Goal: Book appointment/travel/reservation

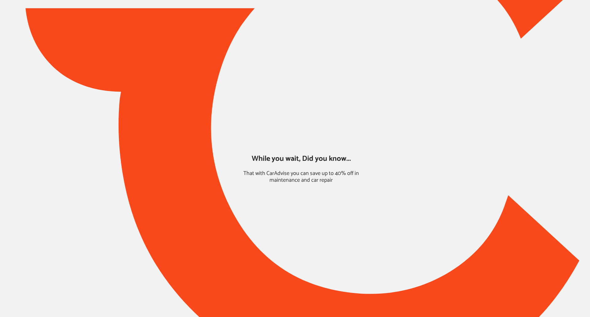
type input "*****"
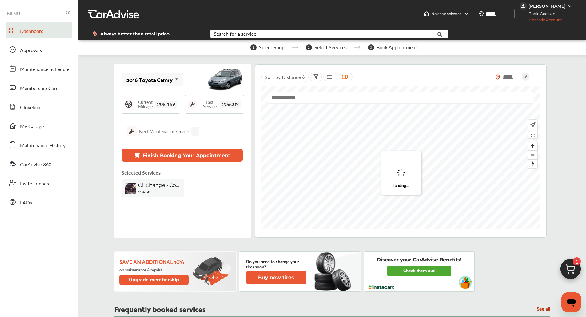
click at [562, 266] on img at bounding box center [570, 271] width 30 height 30
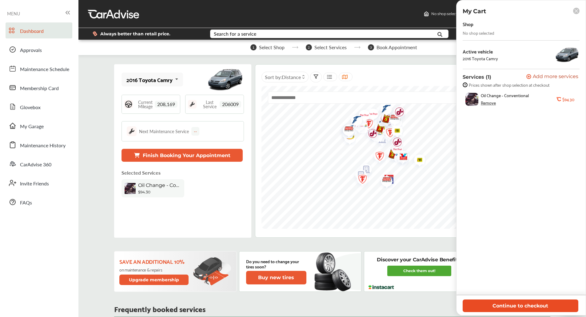
click at [539, 307] on button "Continue to checkout" at bounding box center [520, 305] width 116 height 13
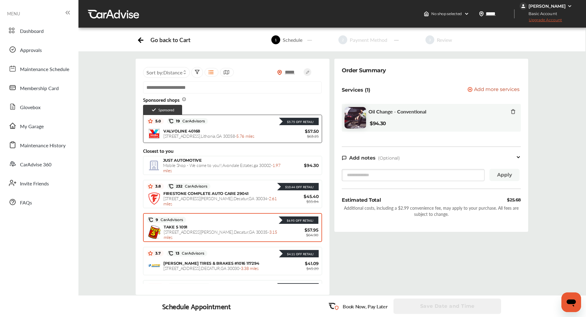
click at [233, 218] on div "$6.95 Off Retail!" at bounding box center [252, 220] width 132 height 8
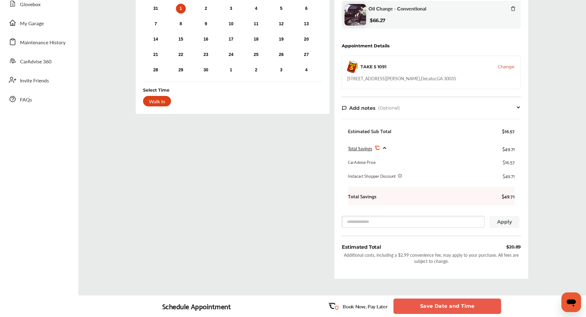
scroll to position [132, 0]
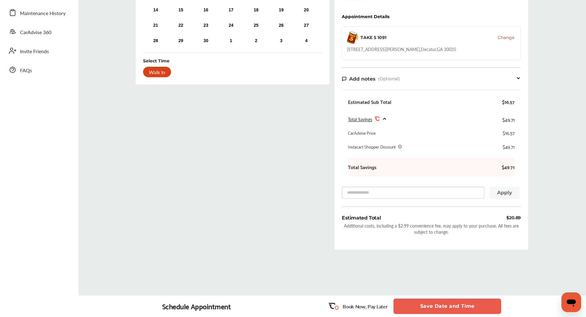
click at [352, 139] on div "Instacart Shopper Discount" at bounding box center [375, 147] width 54 height 16
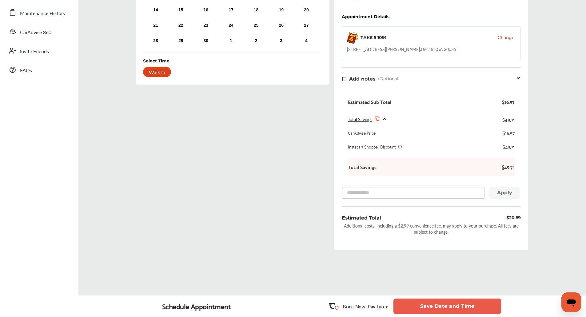
click at [233, 131] on div "Select Date and Time Previous Month Next Month [DATE] Su Mo Tu We Th Fr Sa 31 1…" at bounding box center [232, 91] width 199 height 328
click at [376, 50] on div "[STREET_ADDRESS][PERSON_NAME]" at bounding box center [401, 49] width 109 height 6
copy div "[STREET_ADDRESS][PERSON_NAME]"
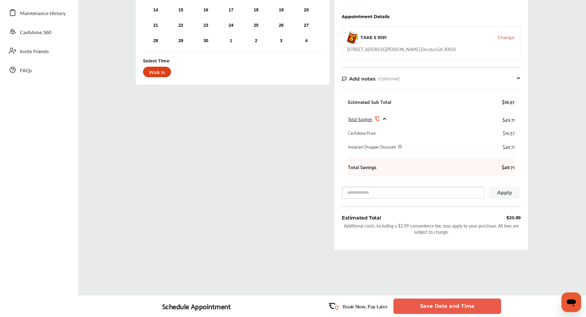
click at [286, 235] on div "Select Date and Time Previous Month Next Month [DATE] Su Mo Tu We Th Fr Sa 31 1…" at bounding box center [232, 91] width 199 height 328
click at [444, 307] on button "Save Date and Time" at bounding box center [447, 305] width 108 height 15
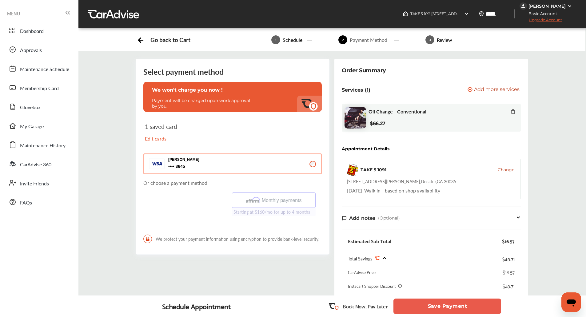
click at [417, 302] on button "Save Payment" at bounding box center [447, 305] width 108 height 15
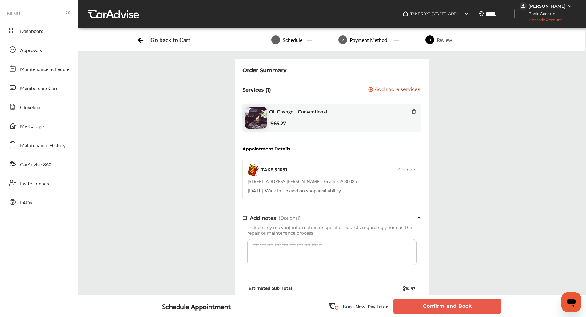
click at [417, 302] on button "Confirm and Book" at bounding box center [447, 305] width 108 height 15
